Goal: Information Seeking & Learning: Learn about a topic

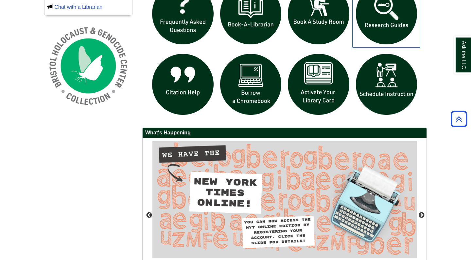
click at [373, 29] on img "slideshow" at bounding box center [386, 14] width 68 height 68
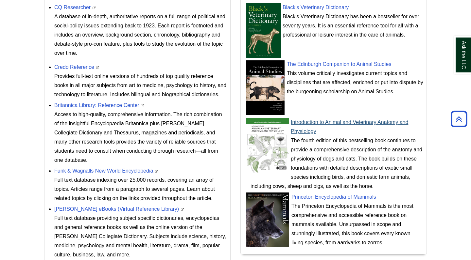
scroll to position [272, 0]
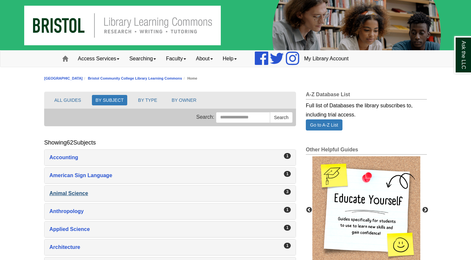
click at [80, 193] on div "Animal Science , 3 guides" at bounding box center [169, 193] width 241 height 9
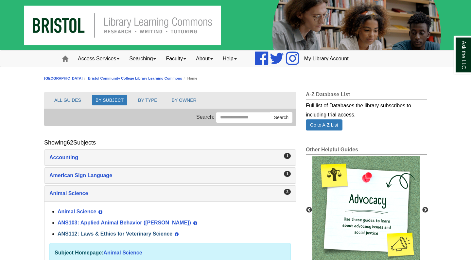
click at [107, 232] on link "ANS112: Laws & Ethics for Veterinary Science" at bounding box center [115, 234] width 115 height 6
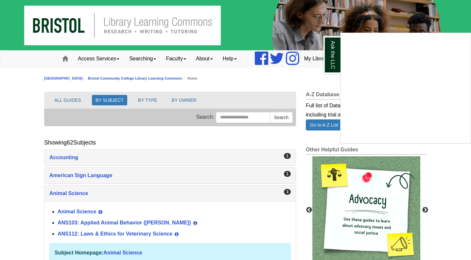
click at [96, 224] on div "Ask the LLC" at bounding box center [235, 130] width 471 height 260
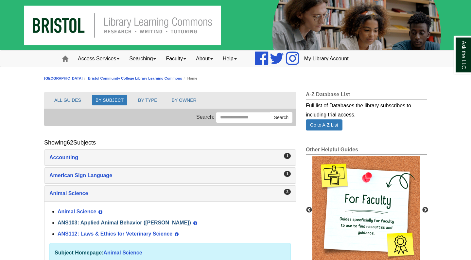
click at [155, 221] on link "ANS103: Applied Animal Behavior ([PERSON_NAME])" at bounding box center [124, 223] width 133 height 6
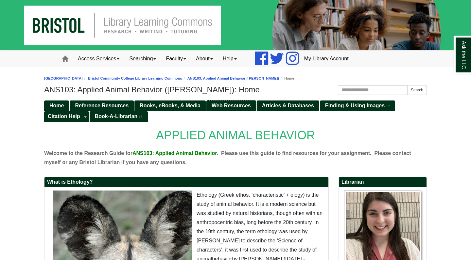
click at [237, 104] on span "Web Resources" at bounding box center [230, 106] width 39 height 6
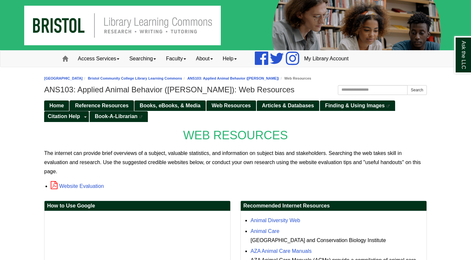
click at [107, 109] on link "Reference Resources" at bounding box center [102, 106] width 64 height 11
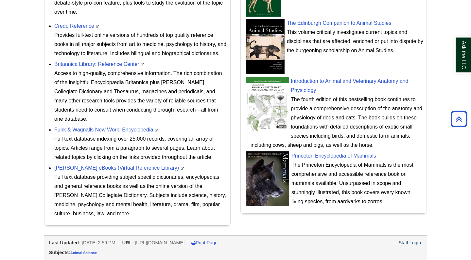
scroll to position [311, 0]
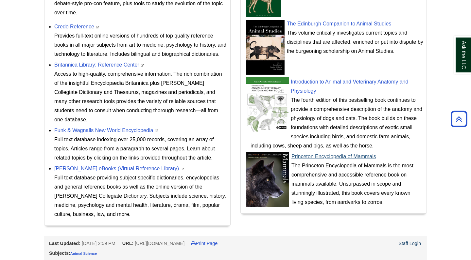
click at [252, 189] on img at bounding box center [267, 179] width 44 height 55
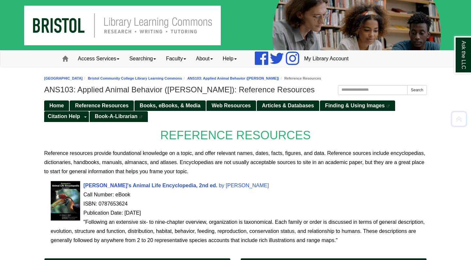
scroll to position [0, 0]
click at [267, 107] on span "Articles & Databases" at bounding box center [288, 106] width 52 height 6
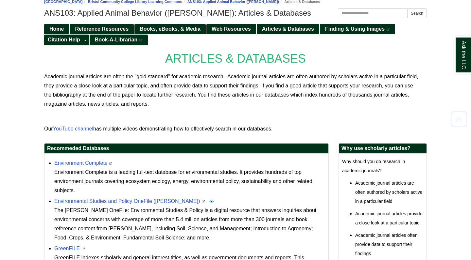
scroll to position [77, 0]
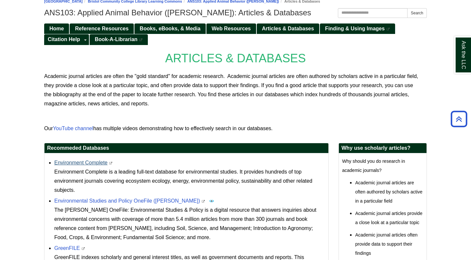
click at [89, 165] on link "Environment Complete" at bounding box center [80, 163] width 53 height 6
click at [109, 31] on link "Reference Resources" at bounding box center [102, 29] width 64 height 11
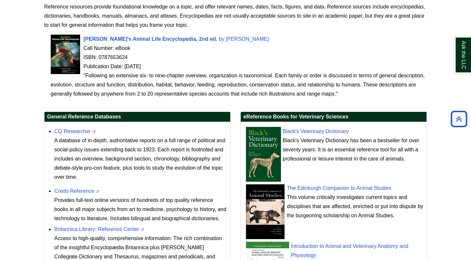
scroll to position [167, 0]
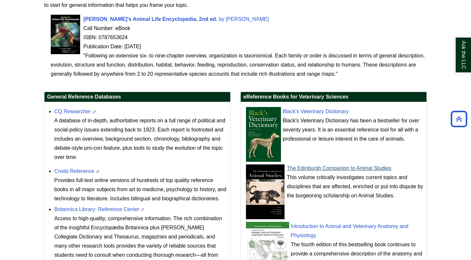
click at [330, 171] on link "The Edinburgh Companion to Animal Studies" at bounding box center [339, 169] width 104 height 6
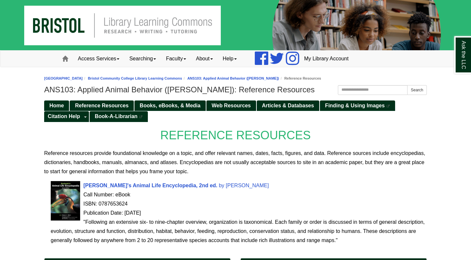
scroll to position [0, 0]
click at [223, 109] on link "Web Resources" at bounding box center [231, 106] width 50 height 11
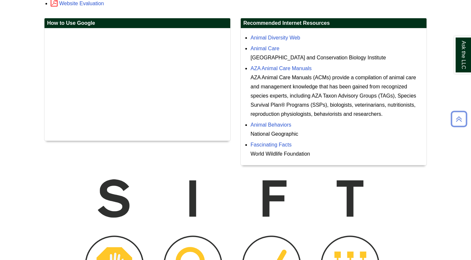
scroll to position [191, 0]
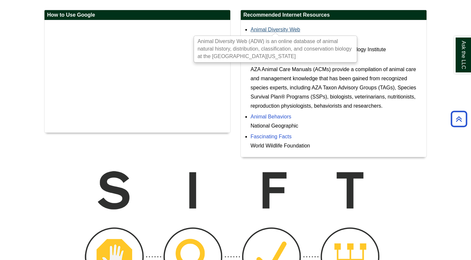
click at [278, 30] on link "Animal Diversity Web" at bounding box center [275, 30] width 50 height 6
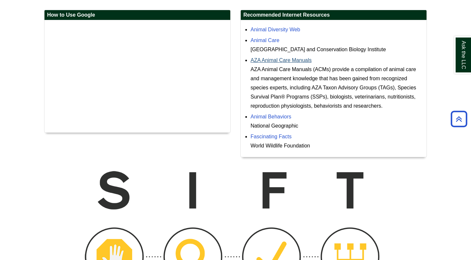
click at [281, 58] on link "AZA Animal Care Manuals" at bounding box center [280, 61] width 61 height 6
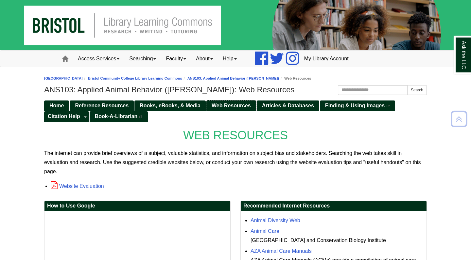
scroll to position [0, 0]
click at [106, 108] on span "Reference Resources" at bounding box center [102, 106] width 54 height 6
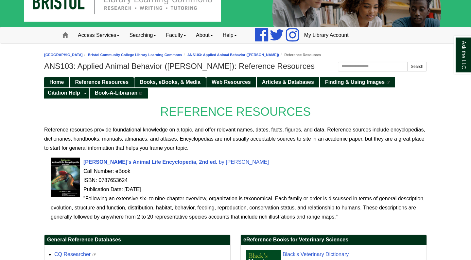
scroll to position [29, 0]
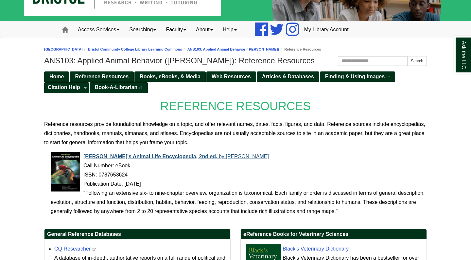
click at [146, 159] on span "[PERSON_NAME]'s Animal Life Encyclopedia, 2nd ed." at bounding box center [150, 157] width 134 height 6
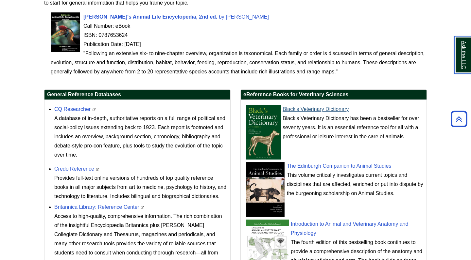
scroll to position [170, 0]
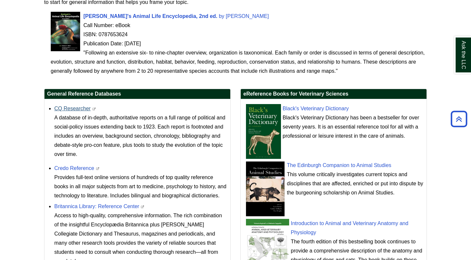
click at [80, 108] on link "CQ Researcher" at bounding box center [72, 109] width 36 height 6
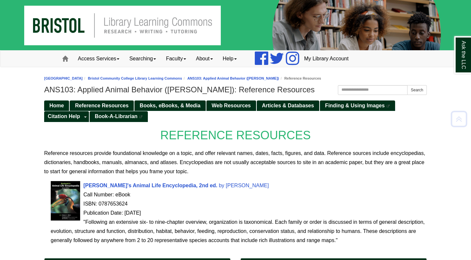
scroll to position [0, 0]
click at [108, 103] on span "Reference Resources" at bounding box center [102, 106] width 54 height 6
click at [118, 104] on span "Reference Resources" at bounding box center [102, 106] width 54 height 6
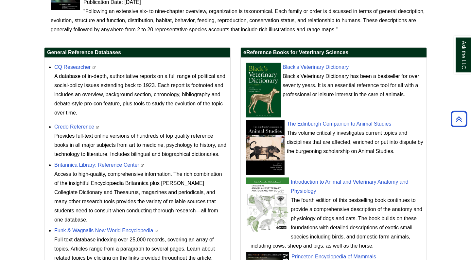
scroll to position [211, 0]
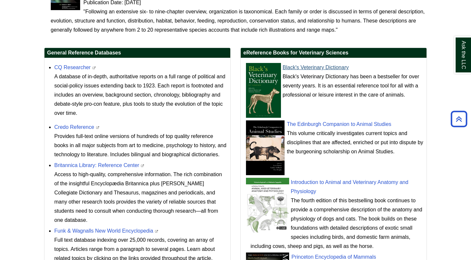
click at [275, 103] on img at bounding box center [262, 90] width 35 height 55
